Goal: Use online tool/utility: Use online tool/utility

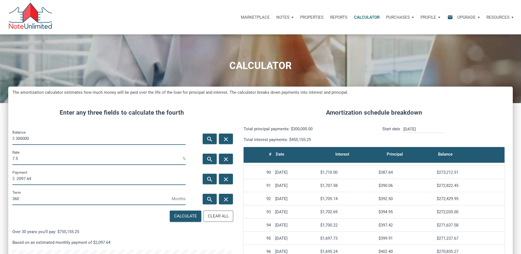
drag, startPoint x: 39, startPoint y: 138, endPoint x: 0, endPoint y: 133, distance: 39.0
click at [0, 135] on html "Marketplace Notes Dashboard Transactions Properties Reports Calculator Purchase…" at bounding box center [260, 127] width 521 height 254
type input "625000"
drag, startPoint x: 34, startPoint y: 159, endPoint x: -1, endPoint y: 159, distance: 35.4
click at [0, 159] on html "Marketplace Notes Dashboard Transactions Properties Reports Calculator Purchase…" at bounding box center [260, 127] width 521 height 254
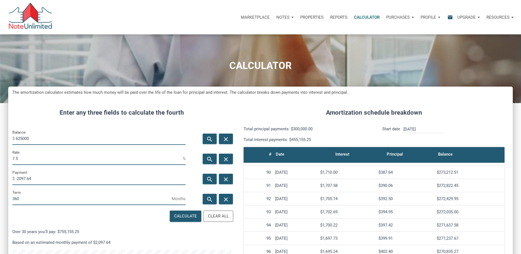
drag, startPoint x: 50, startPoint y: 180, endPoint x: -1, endPoint y: 172, distance: 51.7
click at [0, 172] on html "Marketplace Notes Dashboard Transactions Properties Reports Calculator Purchase…" at bounding box center [260, 127] width 521 height 254
drag, startPoint x: 23, startPoint y: 162, endPoint x: -1, endPoint y: 159, distance: 24.1
click at [0, 159] on html "Marketplace Notes Dashboard Transactions Properties Reports Calculator Purchase…" at bounding box center [260, 127] width 521 height 254
drag, startPoint x: 33, startPoint y: 178, endPoint x: 0, endPoint y: 176, distance: 33.3
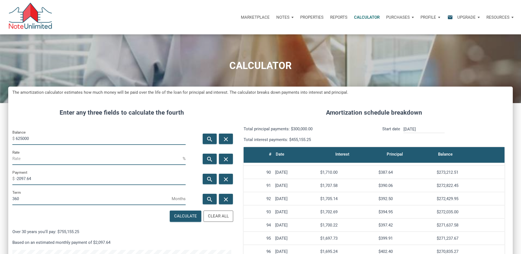
click at [0, 177] on html "Marketplace Notes Dashboard Transactions Properties Reports Calculator Purchase…" at bounding box center [260, 127] width 521 height 254
type input "-2662.5"
click at [193, 215] on div "Calculate" at bounding box center [185, 216] width 23 height 6
type input "3.08"
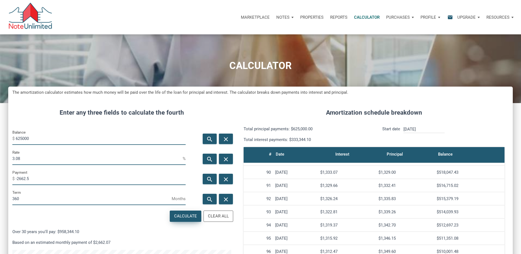
scroll to position [302, 505]
